Goal: Task Accomplishment & Management: Manage account settings

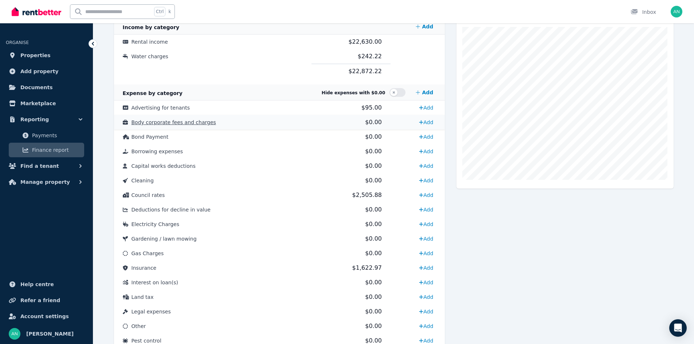
scroll to position [53, 0]
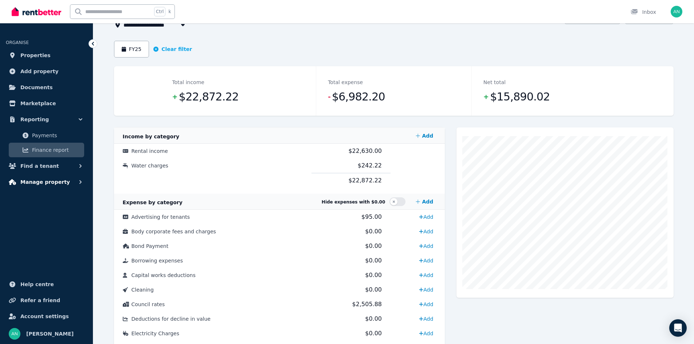
click at [46, 183] on span "Manage property" at bounding box center [45, 182] width 50 height 9
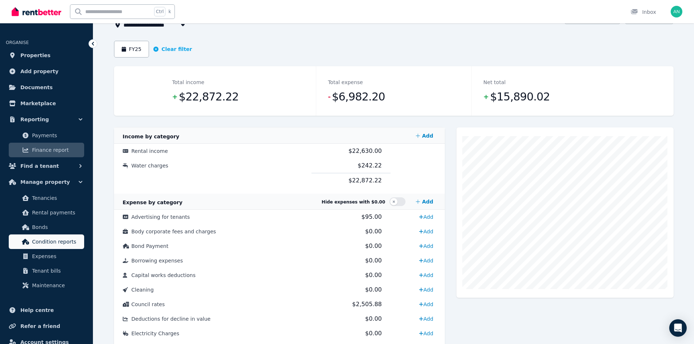
click at [45, 244] on span "Condition reports" at bounding box center [56, 242] width 49 height 9
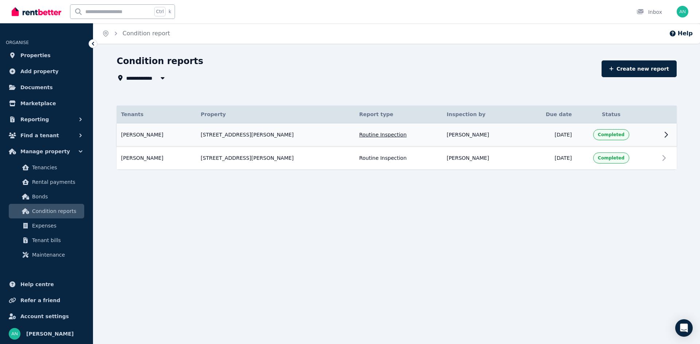
click at [665, 137] on icon at bounding box center [666, 134] width 3 height 5
